Goal: Transaction & Acquisition: Purchase product/service

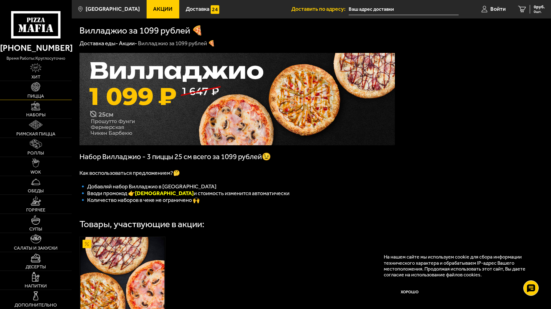
click at [37, 91] on img at bounding box center [35, 86] width 9 height 9
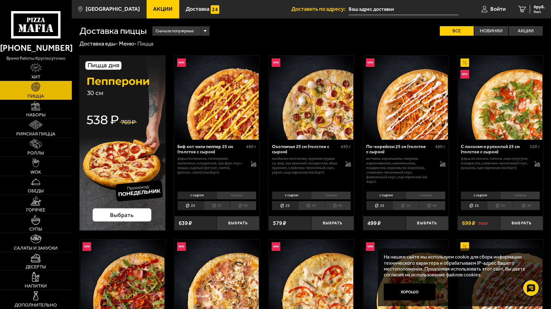
click at [205, 32] on div "Сначала популярные" at bounding box center [181, 31] width 57 height 9
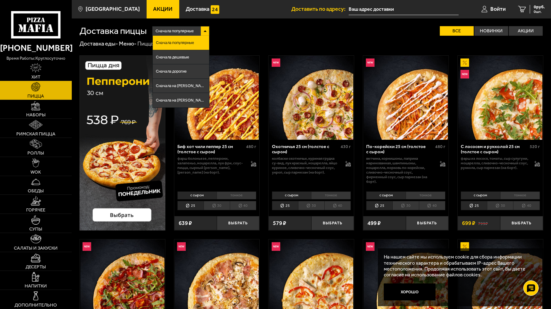
click at [225, 33] on div "Сначала популярные Сначала популярные Сначала дешевые Сначала дорогие Сначала н…" at bounding box center [345, 31] width 397 height 10
click at [249, 36] on div "Сначала популярные Сначала популярные Сначала дешевые Сначала дорогие Сначала н…" at bounding box center [345, 31] width 397 height 10
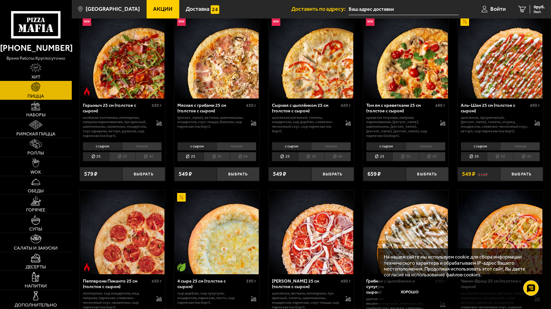
scroll to position [216, 0]
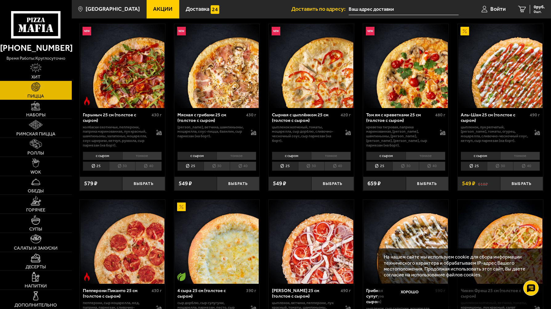
click at [157, 12] on span "Акции" at bounding box center [162, 9] width 19 height 6
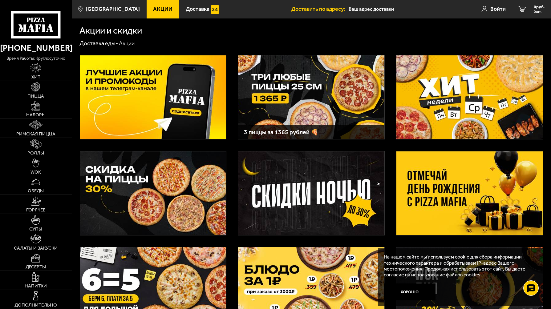
click at [449, 199] on img at bounding box center [470, 194] width 146 height 84
